Goal: Task Accomplishment & Management: Use online tool/utility

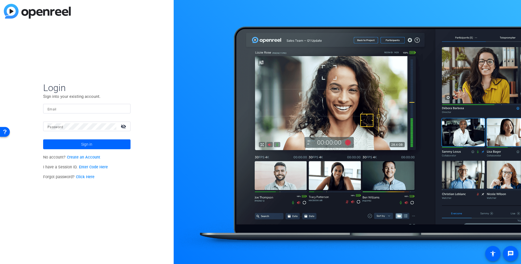
click at [94, 107] on input "Email" at bounding box center [87, 108] width 79 height 7
type input "[EMAIL_ADDRESS][DOMAIN_NAME]"
click at [98, 144] on span at bounding box center [86, 144] width 87 height 13
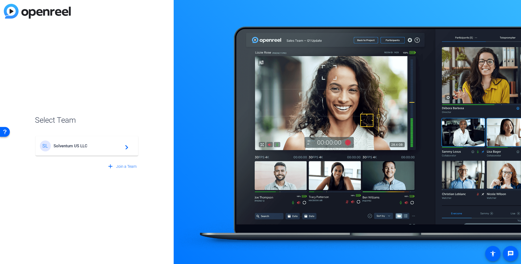
click at [98, 144] on span "Solventum US LLC" at bounding box center [88, 145] width 68 height 5
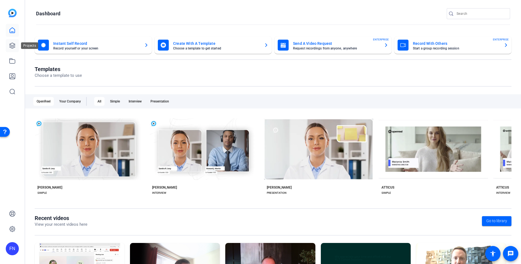
click at [12, 48] on icon at bounding box center [12, 45] width 7 height 7
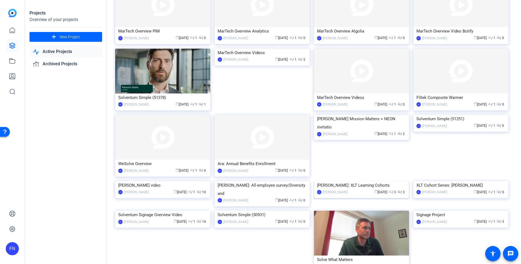
scroll to position [58, 0]
click at [185, 181] on img at bounding box center [162, 181] width 95 height 0
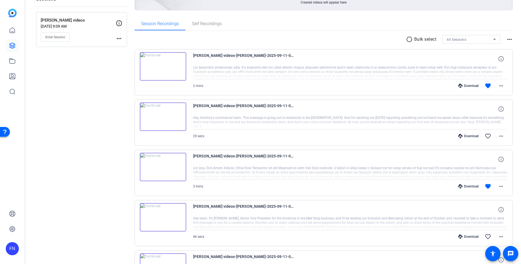
scroll to position [72, 0]
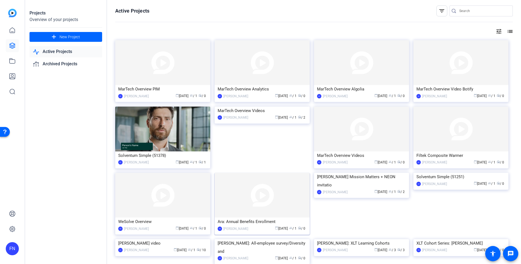
scroll to position [73, 0]
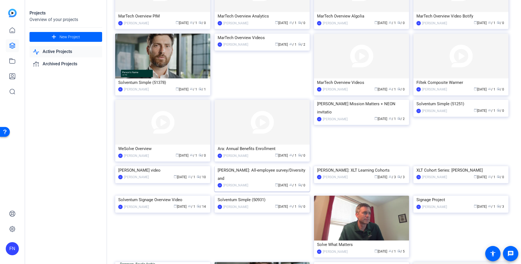
click at [243, 166] on img at bounding box center [262, 166] width 95 height 0
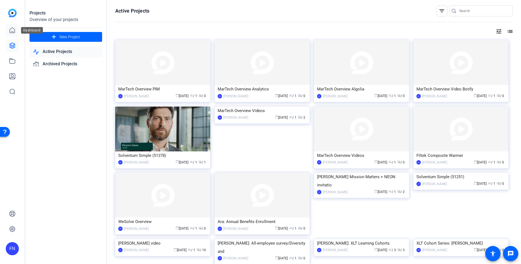
click at [12, 35] on link at bounding box center [12, 30] width 13 height 13
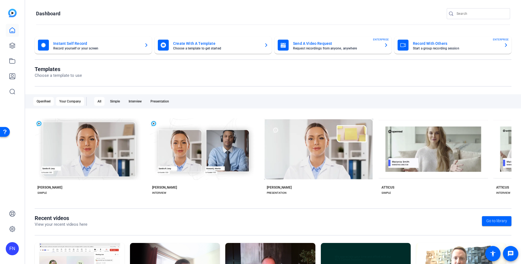
click at [75, 103] on div "Your Company" at bounding box center [70, 101] width 28 height 9
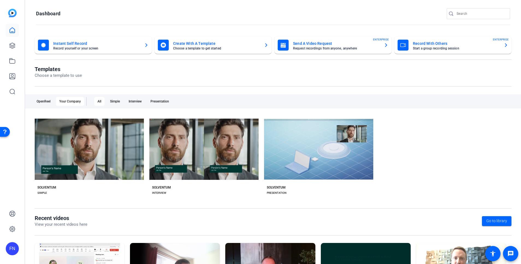
scroll to position [58, 0]
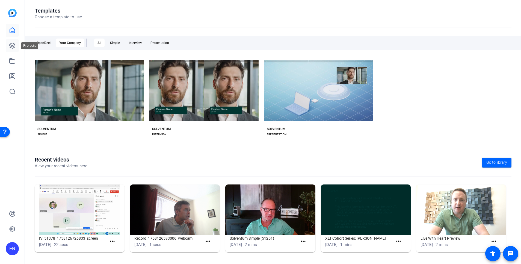
click at [13, 47] on icon at bounding box center [12, 45] width 7 height 7
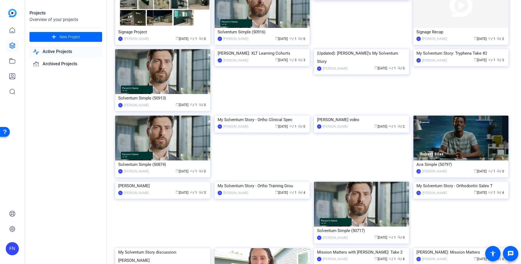
scroll to position [362, 0]
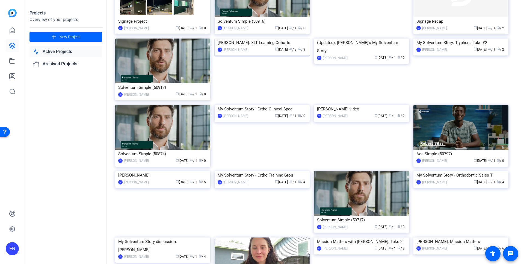
click at [266, 47] on div "[PERSON_NAME]: XLT Learning Cohorts" at bounding box center [262, 43] width 89 height 8
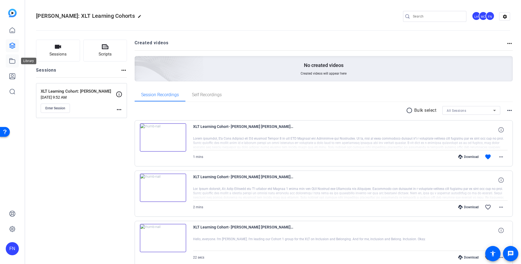
click at [7, 61] on link at bounding box center [12, 60] width 13 height 13
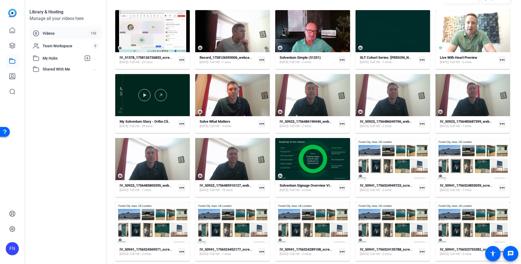
scroll to position [39, 0]
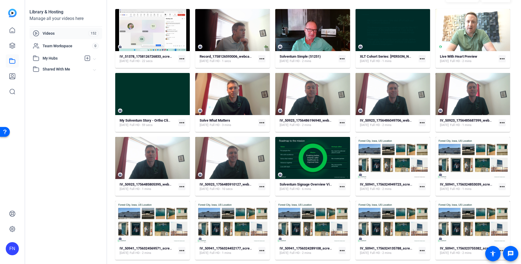
click at [380, 52] on mat-card "XLT Cohort Series: [PERSON_NAME] [DATE] Full HD - 1 mins more_horiz" at bounding box center [393, 38] width 75 height 59
click at [379, 60] on span "Full HD - 1 mins" at bounding box center [381, 61] width 22 height 4
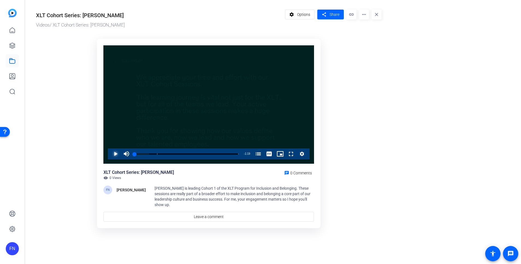
click at [110, 154] on span "Video Player" at bounding box center [110, 153] width 0 height 11
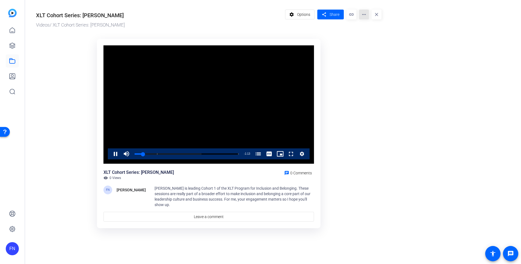
click at [365, 16] on mat-icon "more_horiz" at bounding box center [364, 15] width 10 height 10
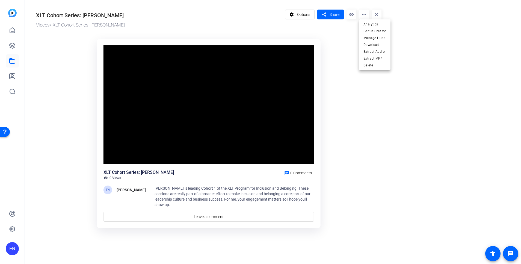
click at [306, 11] on div at bounding box center [260, 132] width 521 height 264
click at [305, 17] on span "Options" at bounding box center [303, 14] width 13 height 10
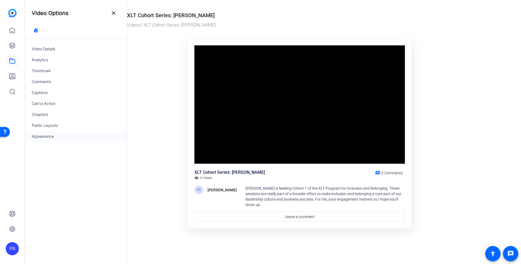
click at [90, 138] on div "Appearance" at bounding box center [76, 136] width 102 height 11
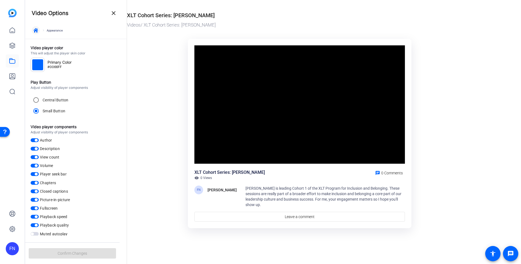
click at [37, 30] on icon "button" at bounding box center [36, 30] width 4 height 4
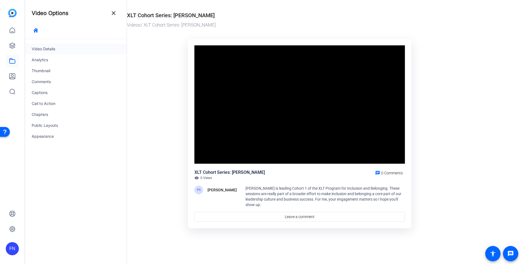
click at [49, 47] on div "Video Details" at bounding box center [76, 48] width 102 height 11
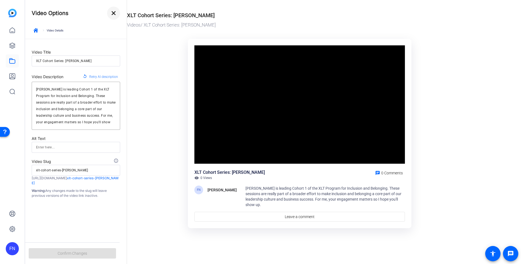
click at [113, 13] on mat-icon "close" at bounding box center [113, 13] width 7 height 7
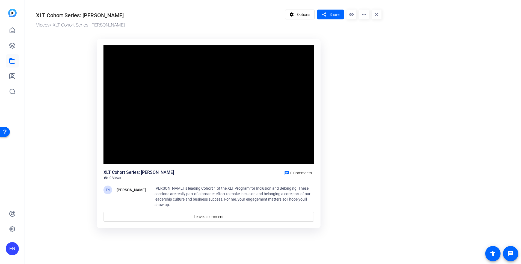
click at [364, 17] on mat-icon "more_horiz" at bounding box center [364, 15] width 10 height 10
click at [375, 32] on span "Edit in Creator" at bounding box center [374, 31] width 23 height 7
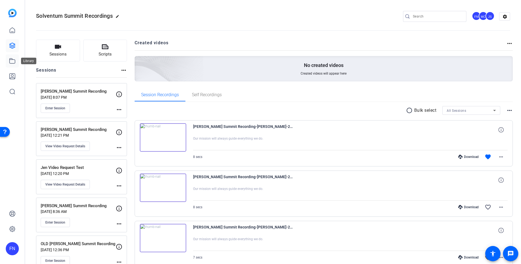
click at [10, 61] on icon at bounding box center [12, 61] width 7 height 7
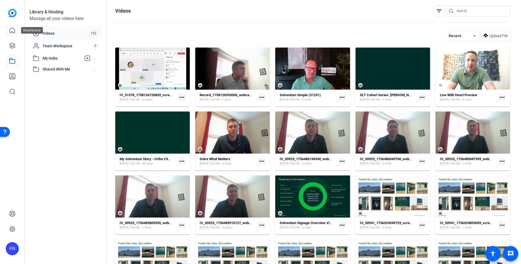
click at [17, 33] on link at bounding box center [12, 30] width 13 height 13
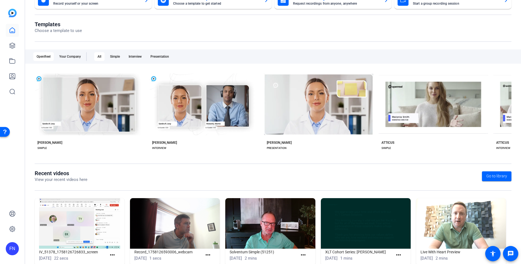
scroll to position [58, 0]
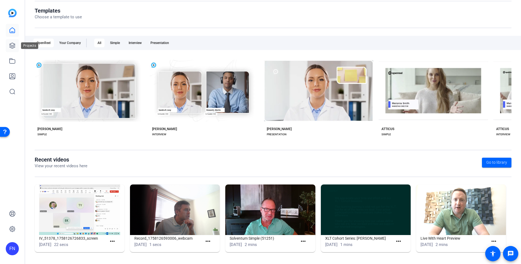
click at [16, 48] on link at bounding box center [12, 45] width 13 height 13
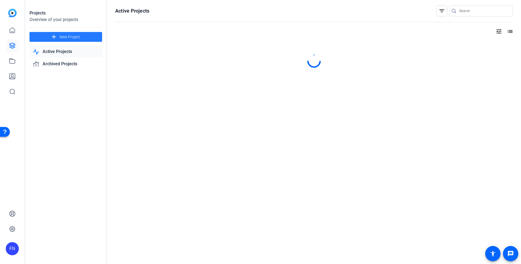
click at [78, 36] on span "New Project" at bounding box center [70, 37] width 20 height 6
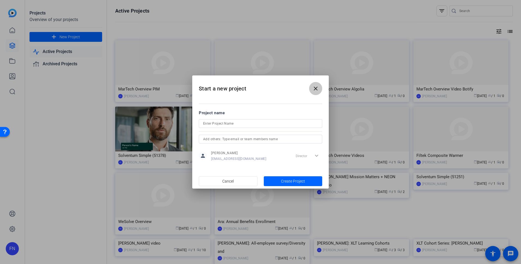
click at [321, 90] on span at bounding box center [315, 88] width 13 height 13
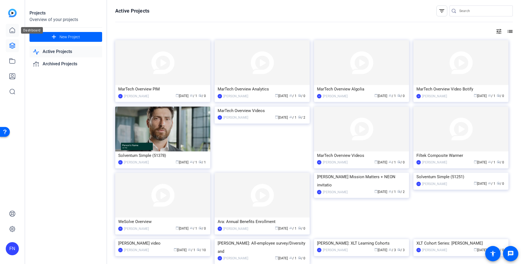
click at [10, 33] on icon at bounding box center [12, 30] width 5 height 5
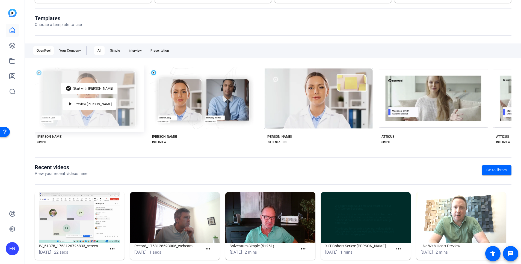
scroll to position [58, 0]
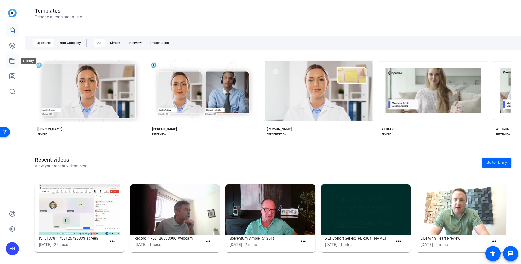
click at [11, 63] on icon at bounding box center [12, 61] width 7 height 7
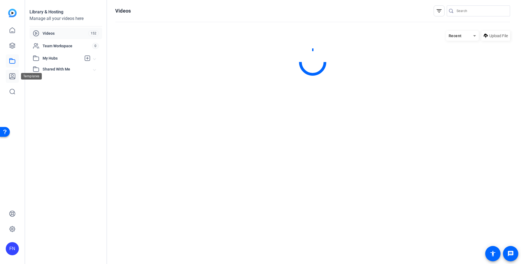
click at [12, 76] on icon at bounding box center [12, 76] width 7 height 7
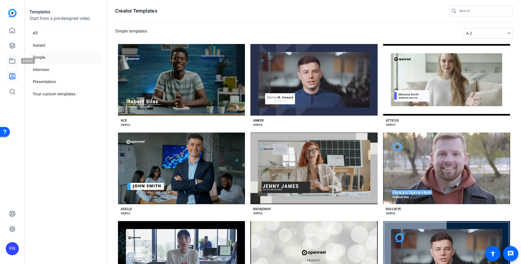
click at [13, 63] on icon at bounding box center [12, 60] width 5 height 5
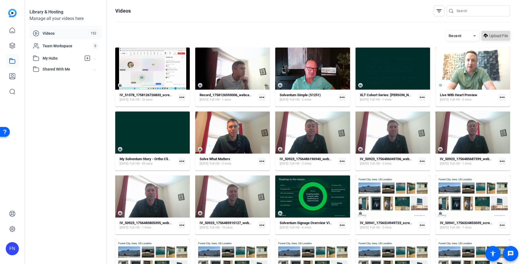
click at [489, 35] on span "Upload File" at bounding box center [498, 36] width 19 height 6
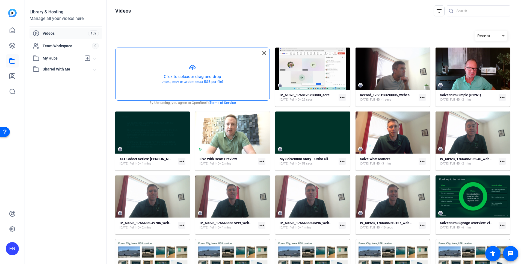
click at [203, 68] on button "button" at bounding box center [193, 74] width 154 height 52
